Goal: Task Accomplishment & Management: Manage account settings

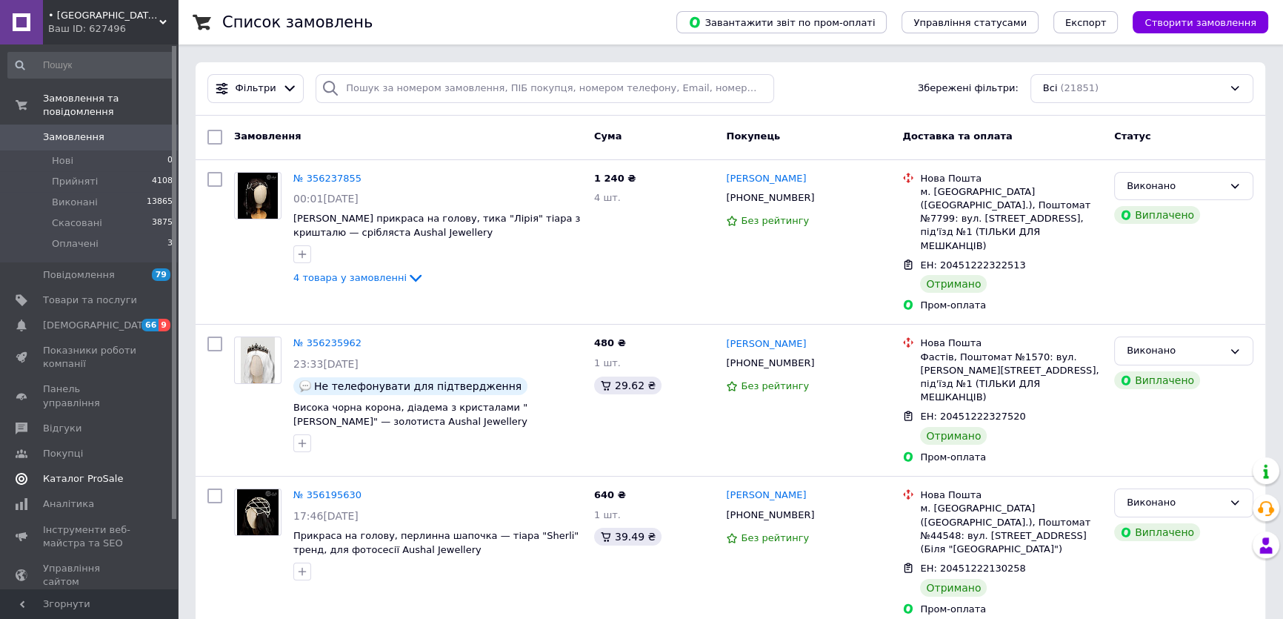
click at [148, 319] on span "66" at bounding box center [150, 325] width 17 height 13
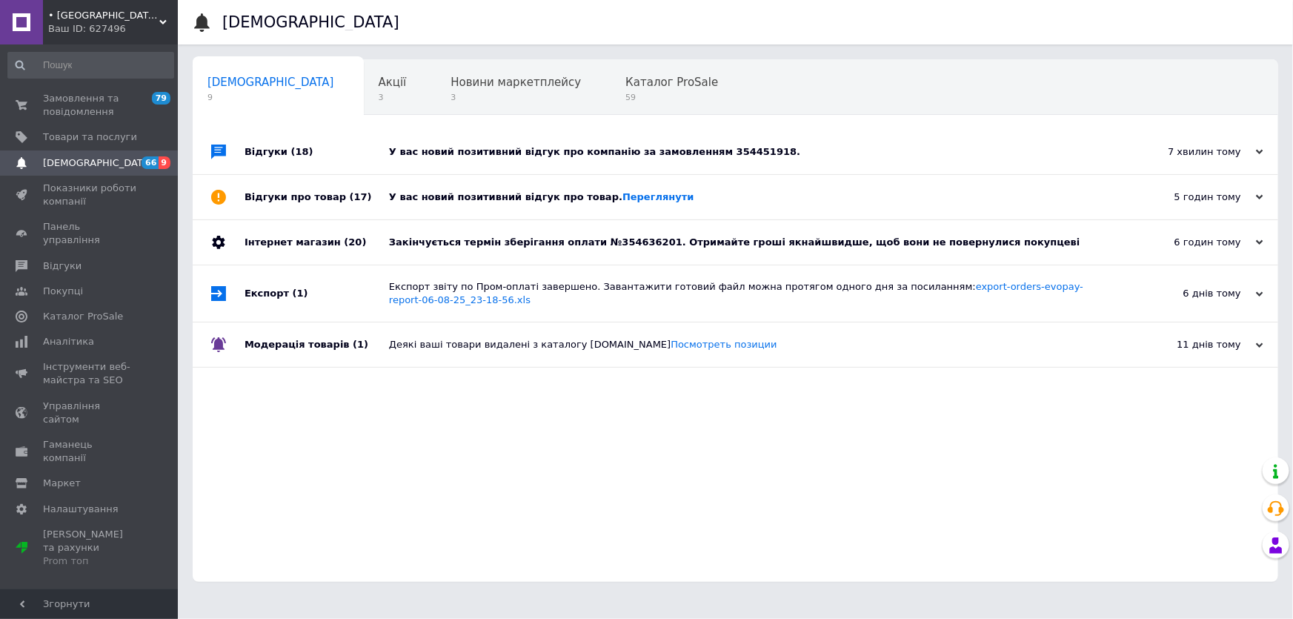
click at [405, 232] on div "Закінчується термін зберігання оплати №354636201. Отримайте гроші якнайшвидше, …" at bounding box center [752, 242] width 726 height 44
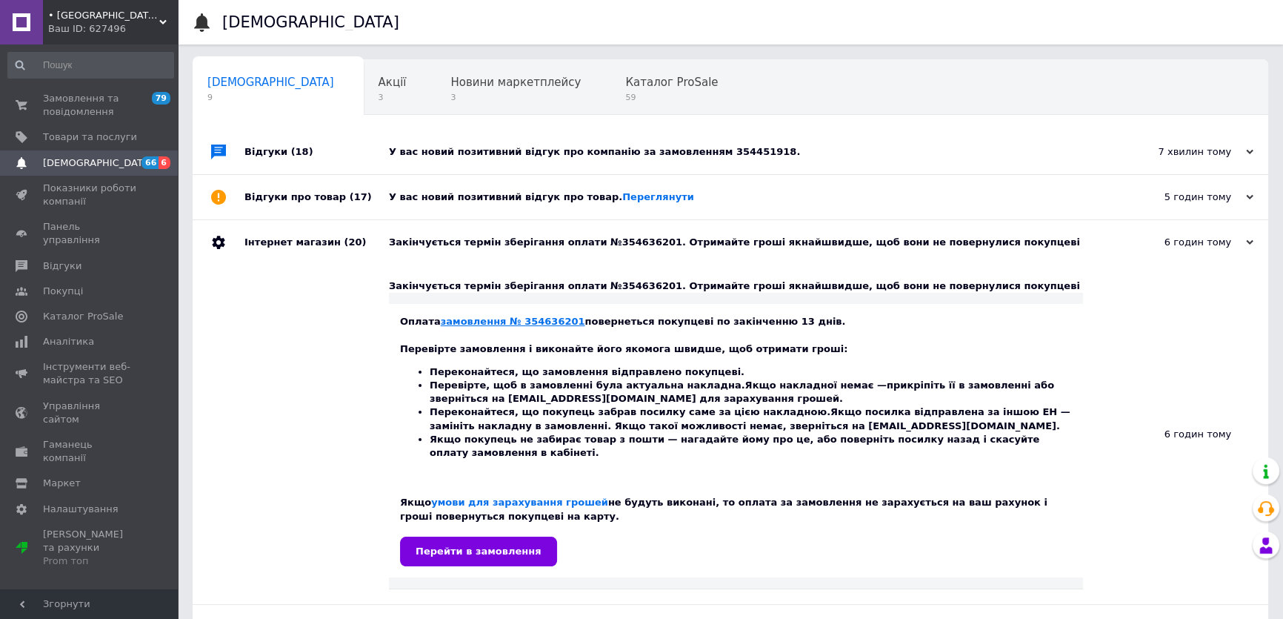
drag, startPoint x: 494, startPoint y: 313, endPoint x: 462, endPoint y: 323, distance: 34.2
click at [451, 187] on div "У вас новий позитивний відгук про товар. [GEOGRAPHIC_DATA]" at bounding box center [747, 197] width 717 height 44
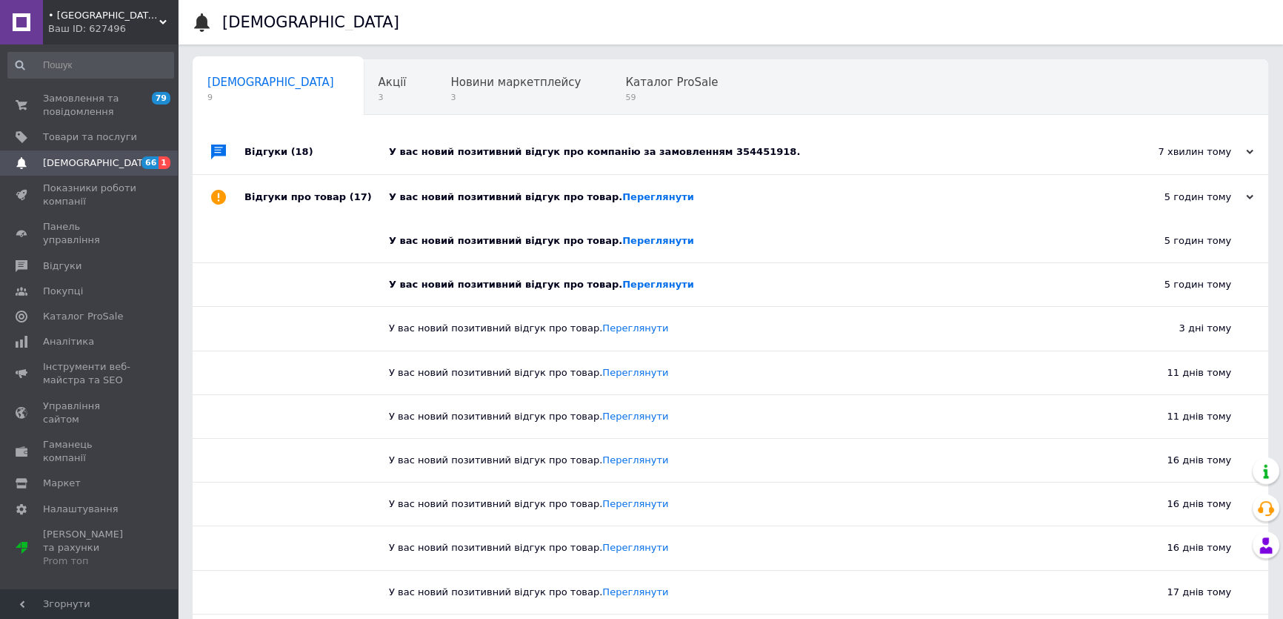
click at [451, 158] on div "У вас новий позитивний відгук про компанію за замовленням 354451918." at bounding box center [747, 151] width 717 height 13
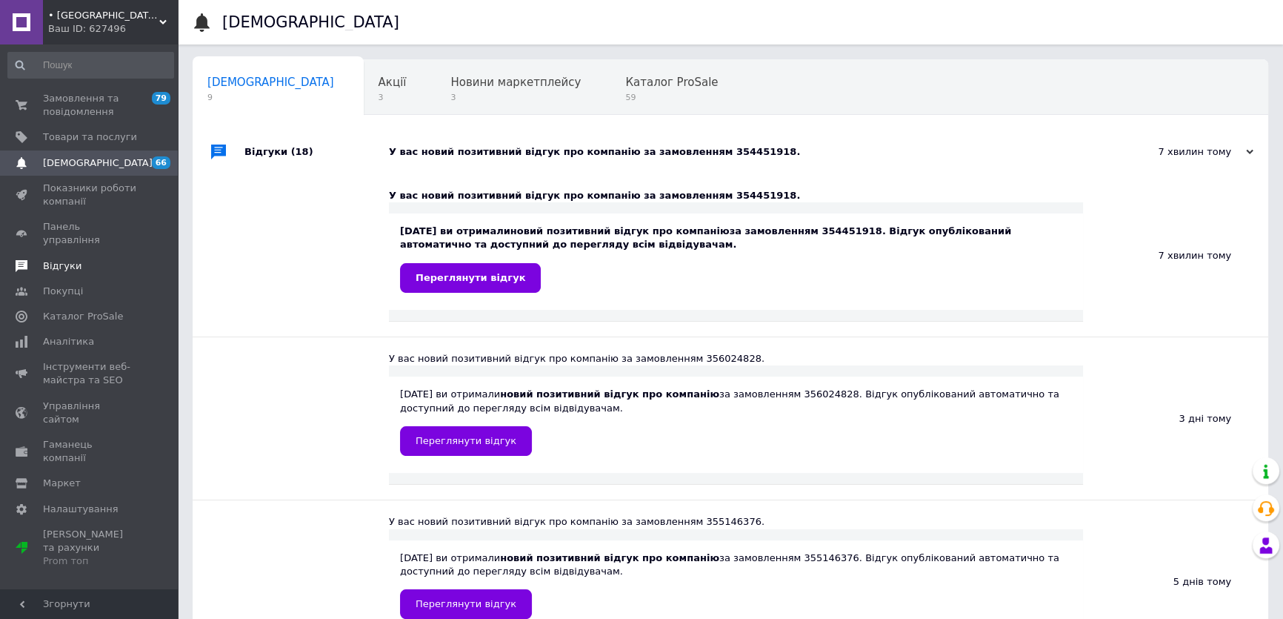
click at [85, 261] on link "Відгуки" at bounding box center [91, 265] width 182 height 25
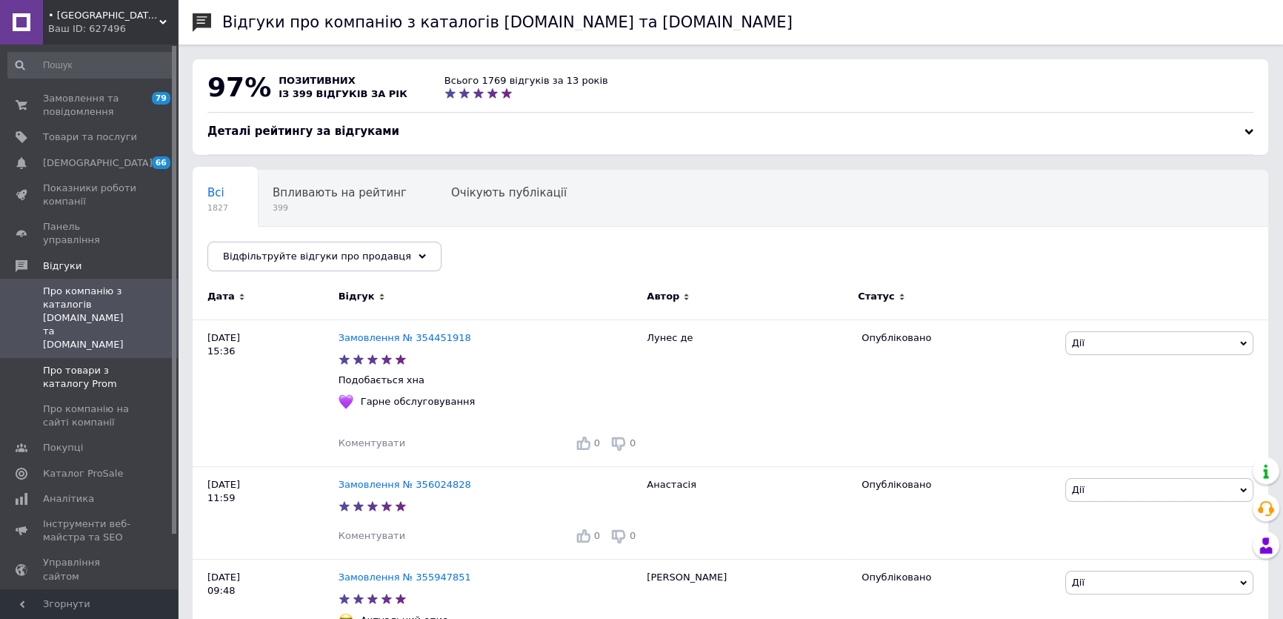
click at [124, 364] on span "Про товари з каталогу Prom" at bounding box center [90, 377] width 94 height 27
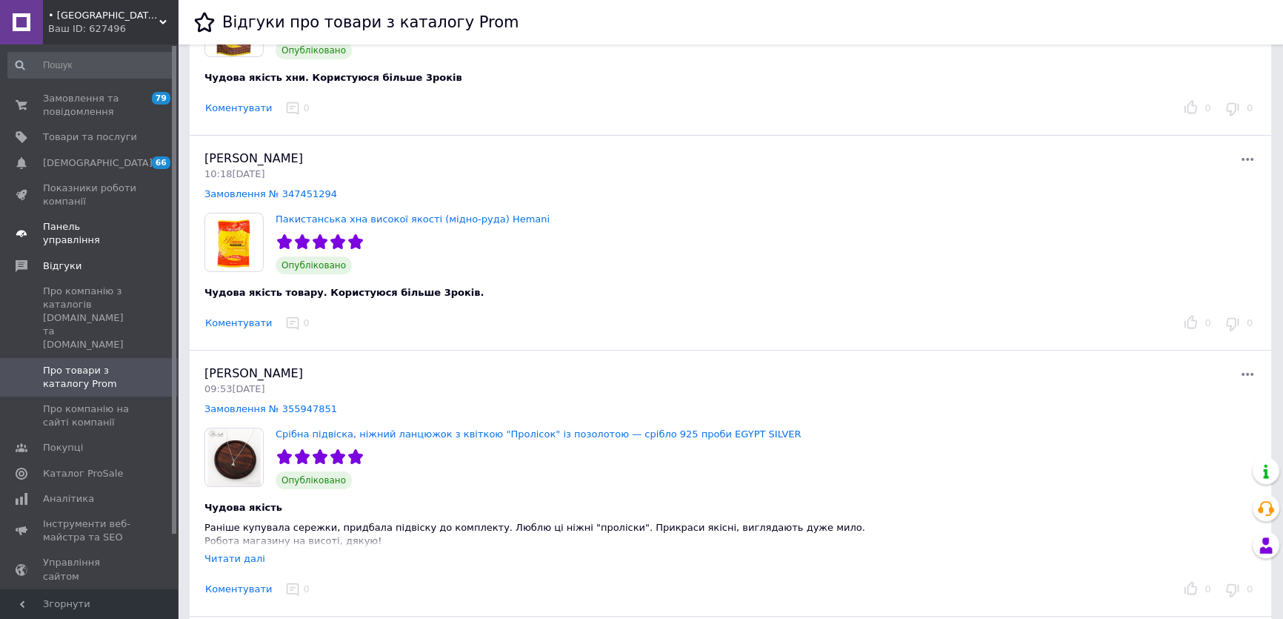
scroll to position [134, 0]
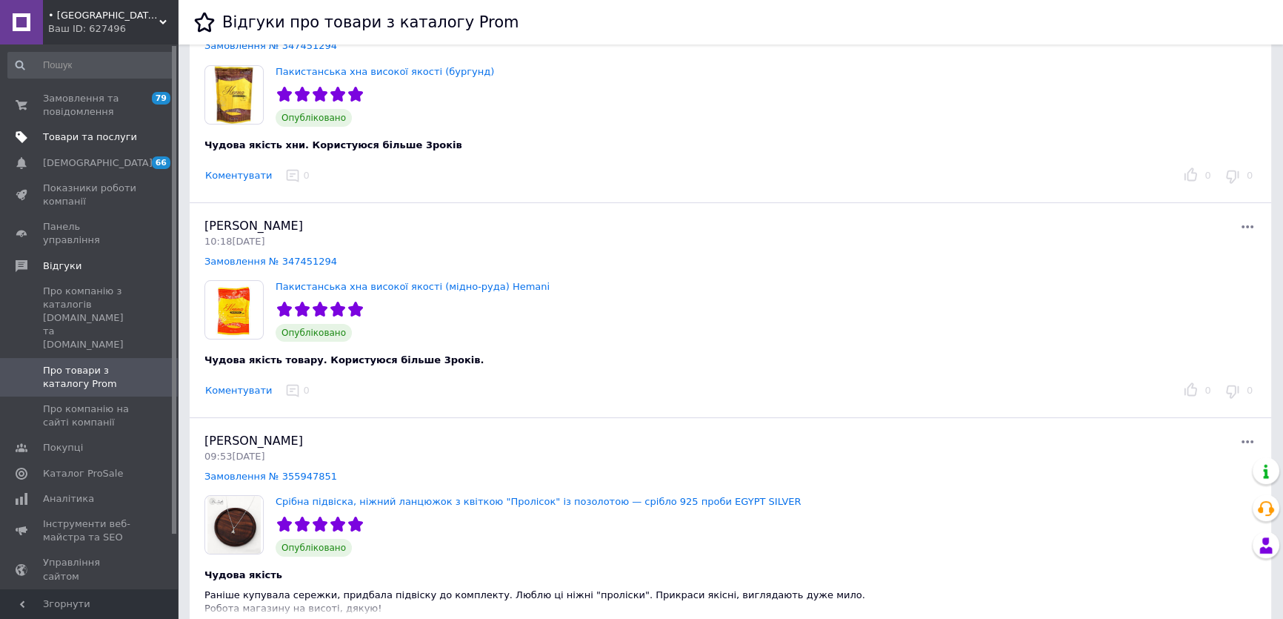
click at [129, 136] on span "Товари та послуги" at bounding box center [90, 136] width 94 height 13
